Goal: Task Accomplishment & Management: Manage account settings

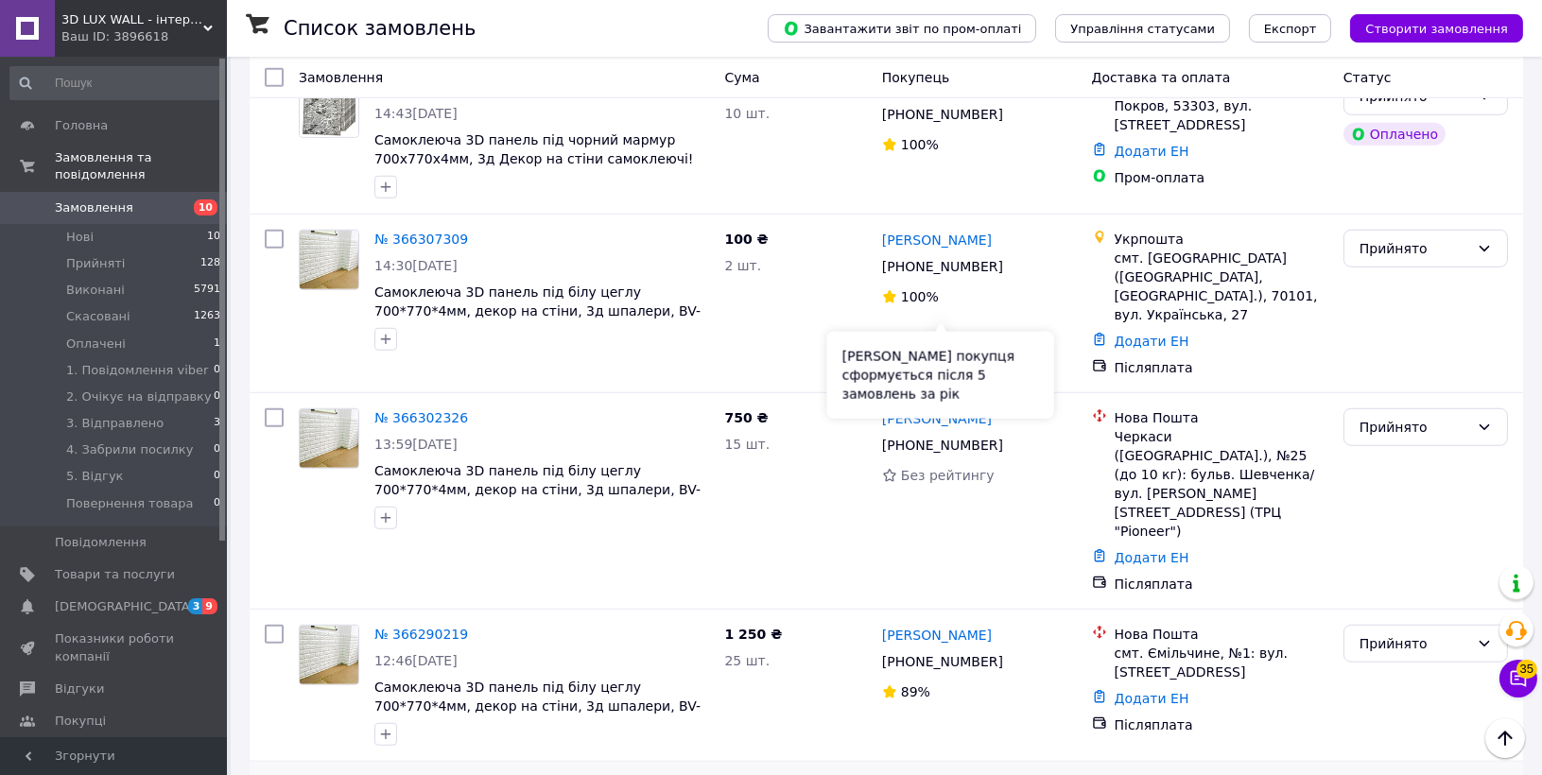
scroll to position [2848, 0]
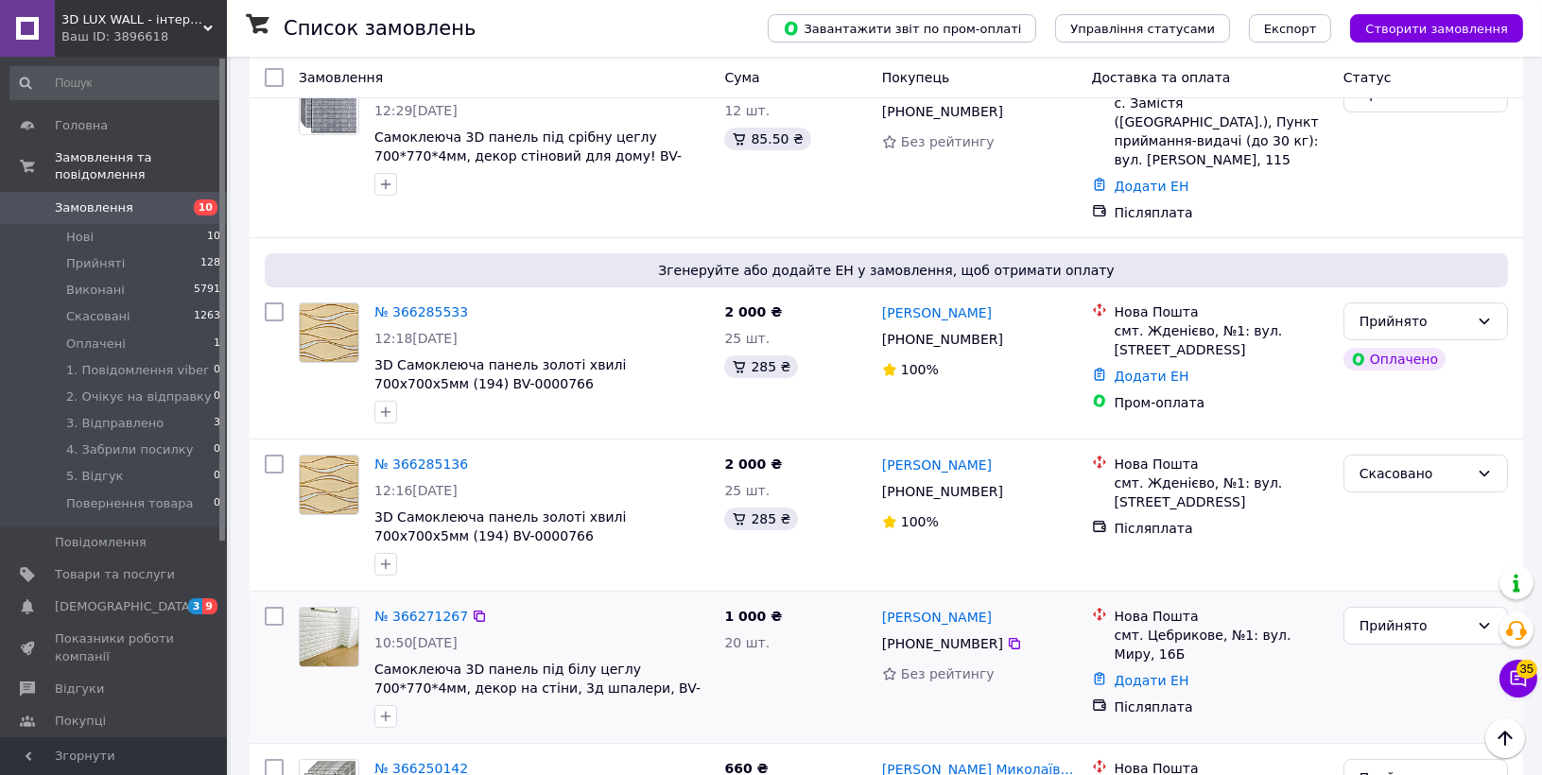
scroll to position [174, 0]
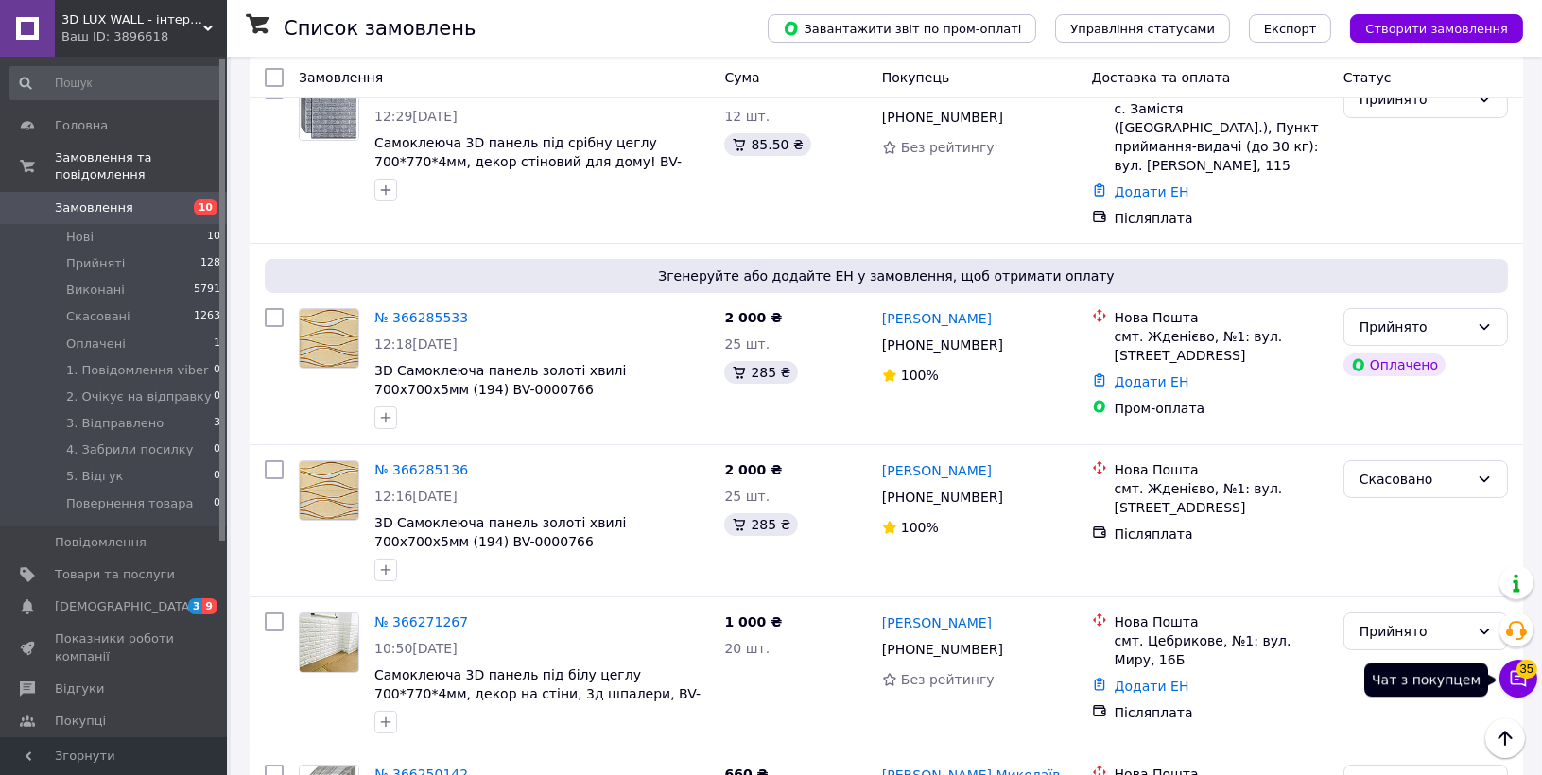
click at [1511, 675] on icon at bounding box center [1517, 678] width 19 height 19
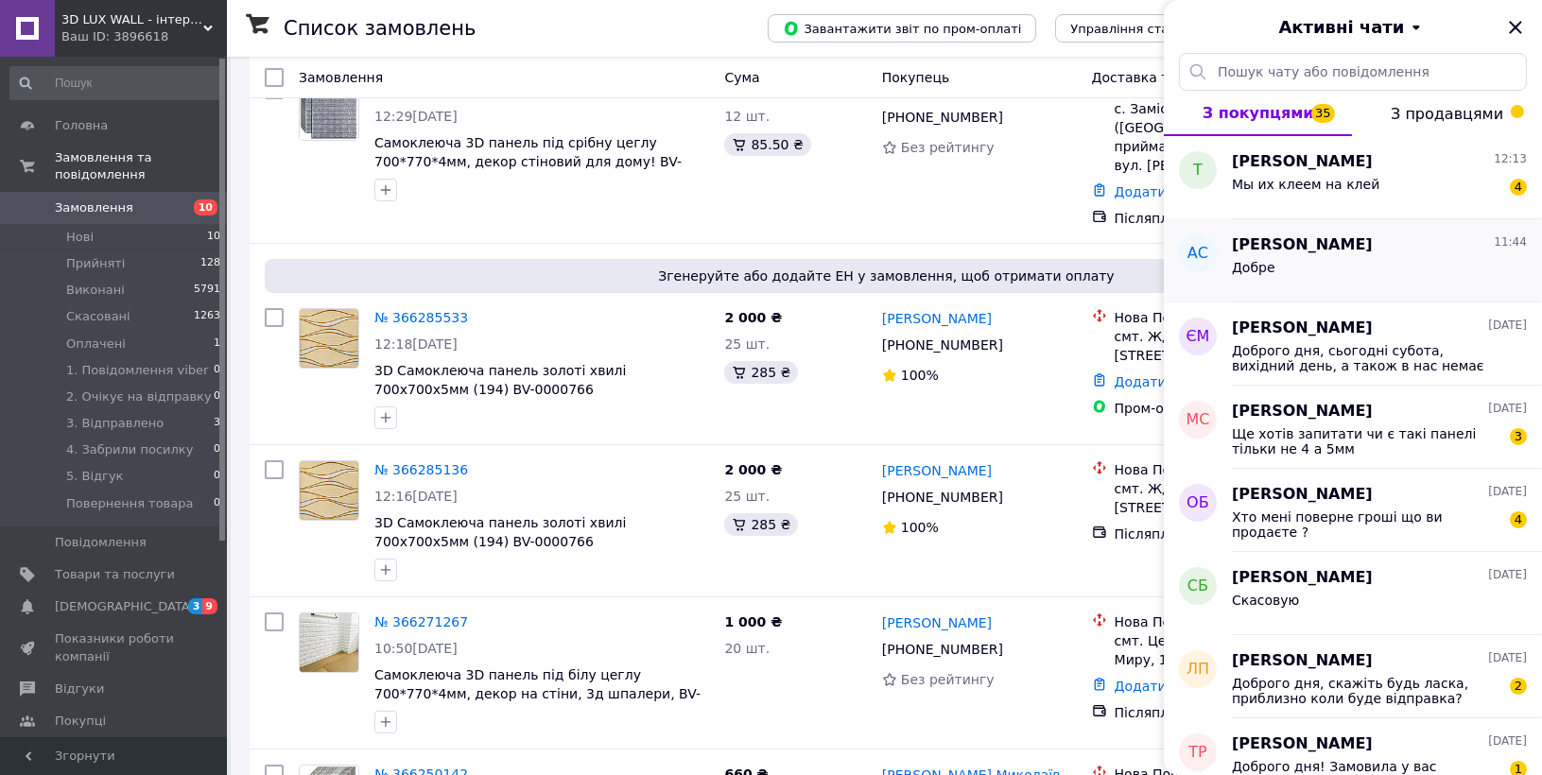
click at [1360, 248] on div "[PERSON_NAME] 11:44" at bounding box center [1379, 245] width 295 height 22
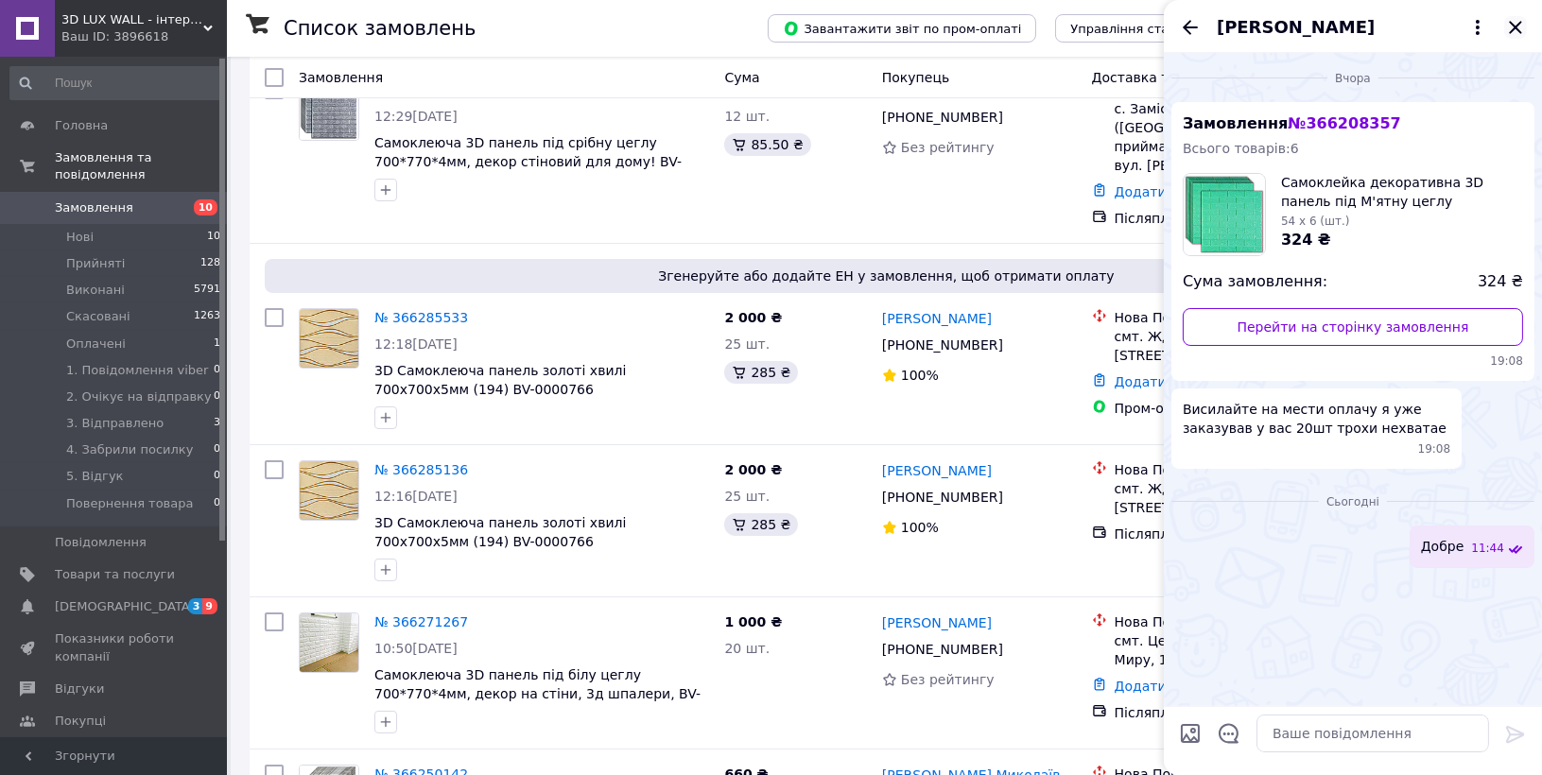
click at [1523, 32] on icon "Закрити" at bounding box center [1515, 27] width 23 height 23
